Goal: Information Seeking & Learning: Learn about a topic

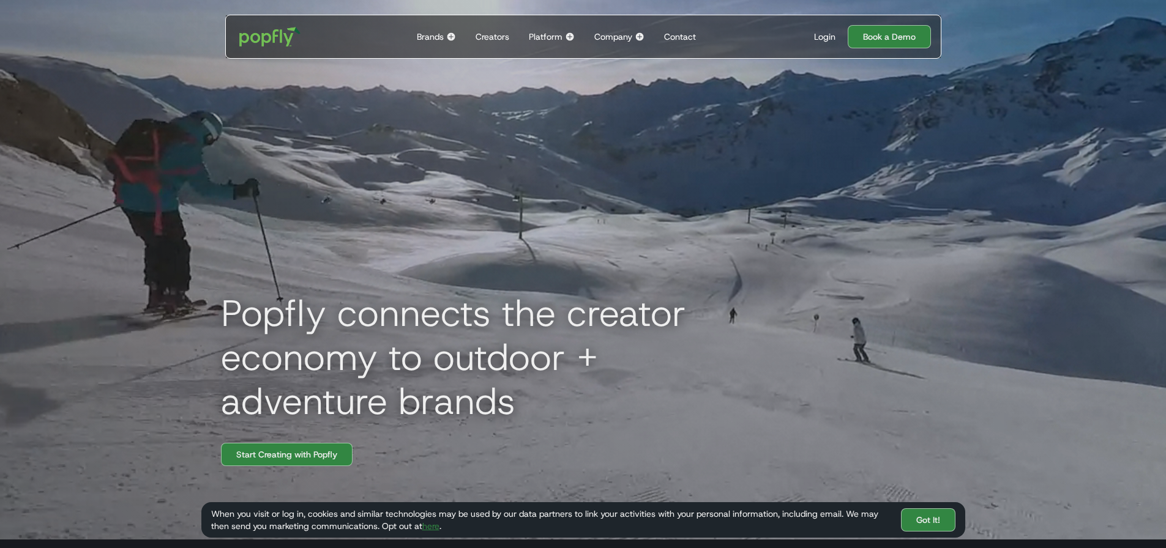
click at [550, 35] on div "Platform" at bounding box center [546, 37] width 34 height 12
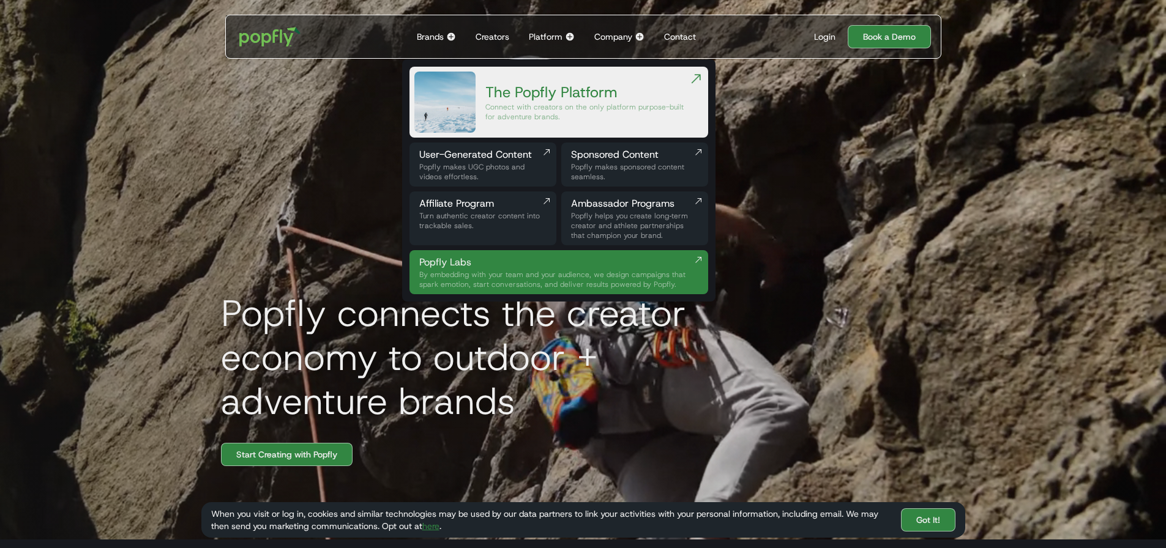
click at [550, 35] on div "Platform" at bounding box center [546, 37] width 34 height 12
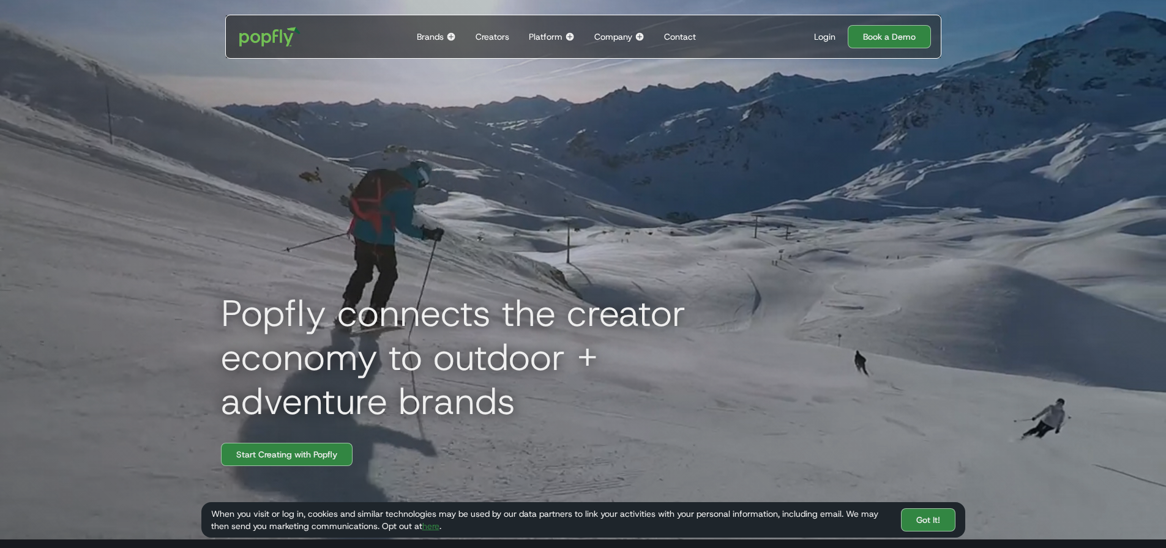
click at [550, 35] on div "Platform" at bounding box center [546, 37] width 34 height 12
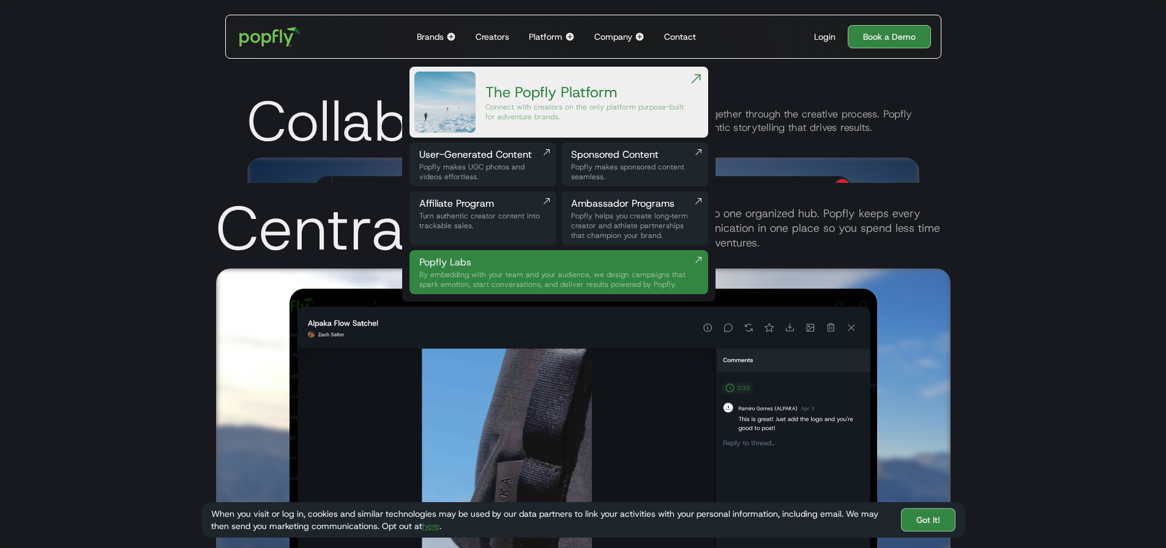
scroll to position [2510, 0]
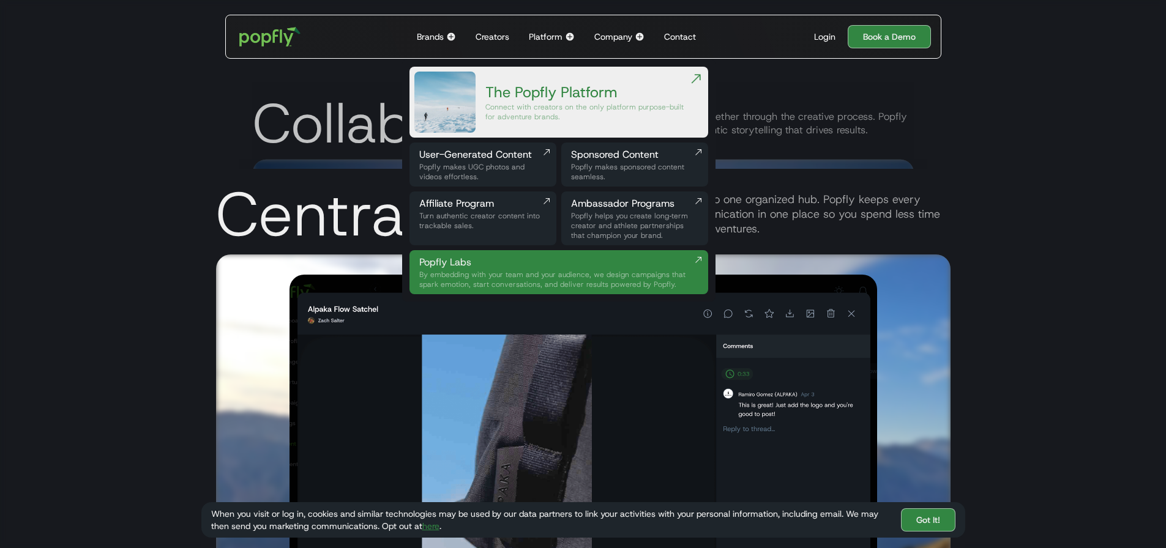
click at [787, 89] on div "Collab Engage creators as true collaborators, working together through the crea…" at bounding box center [583, 121] width 661 height 77
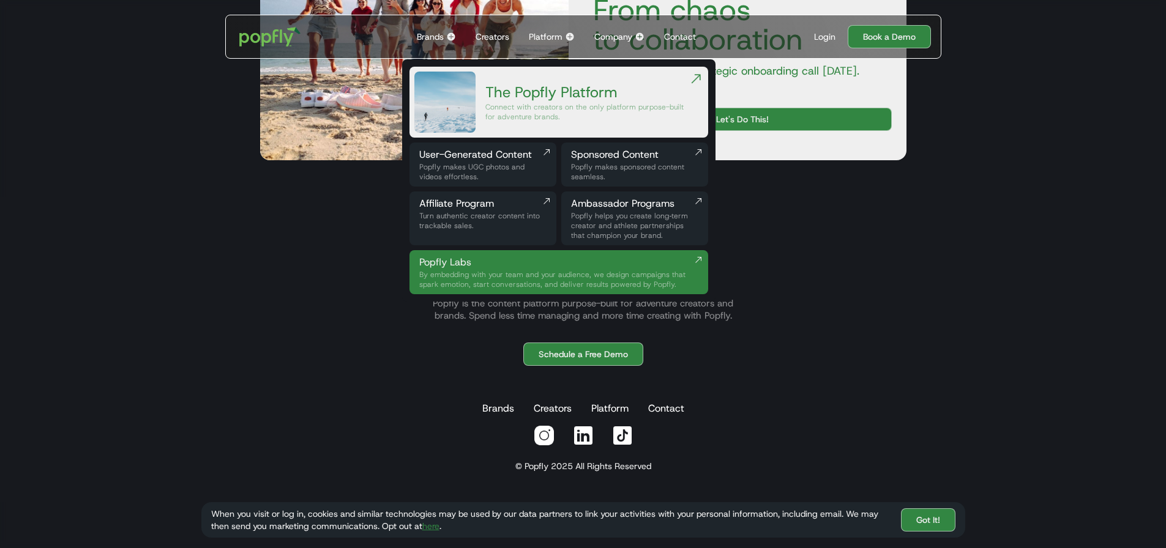
scroll to position [4200, 0]
click at [506, 411] on link "Brands" at bounding box center [498, 409] width 37 height 24
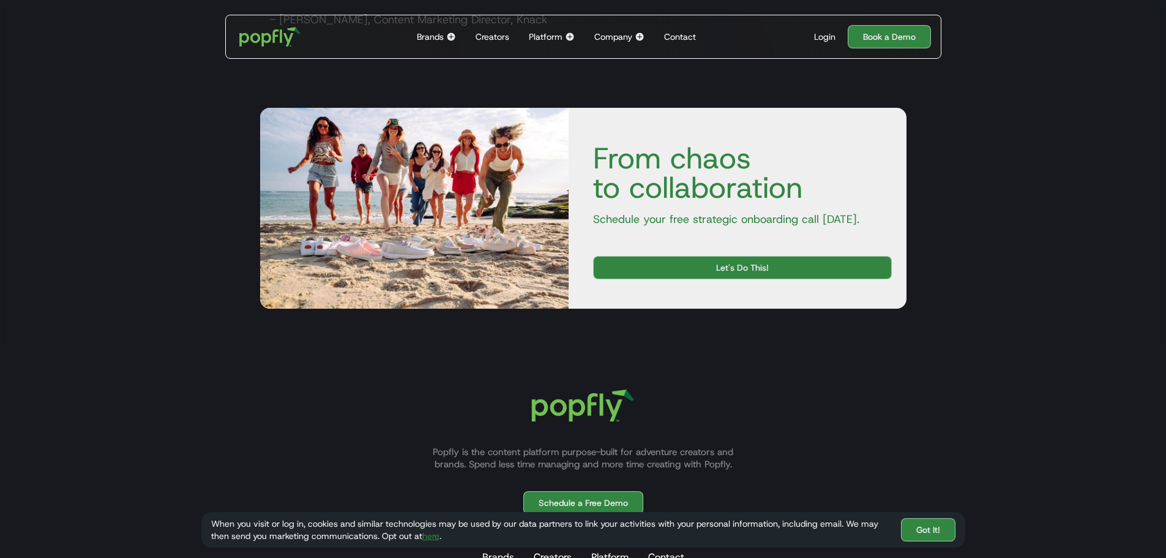
scroll to position [2284, 0]
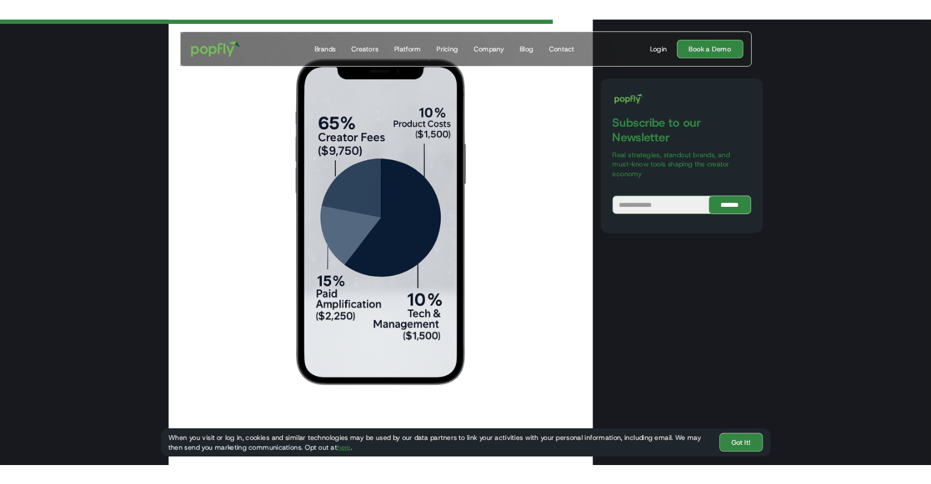
scroll to position [2507, 0]
